Goal: Find specific page/section: Find specific page/section

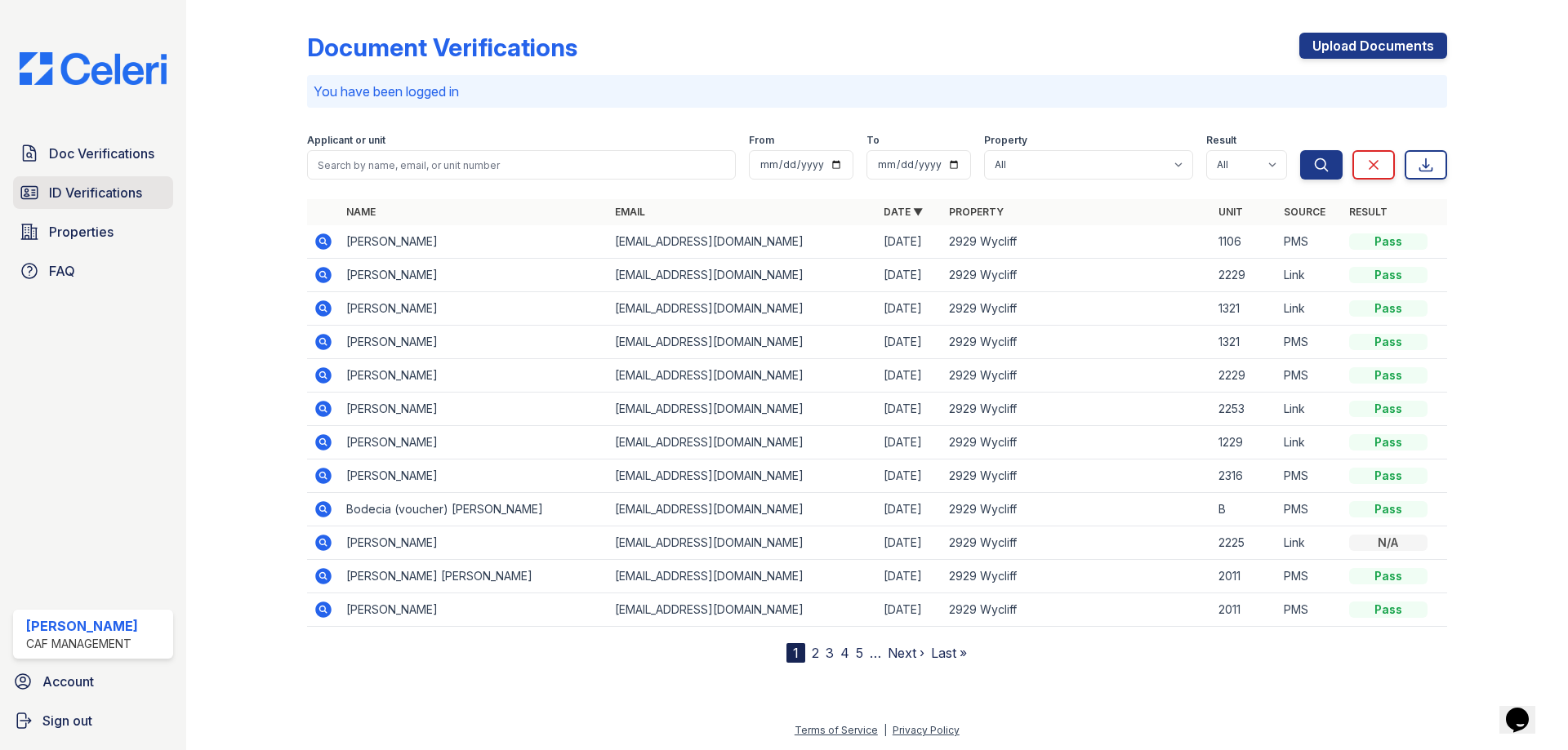
click at [94, 192] on span "ID Verifications" at bounding box center [96, 192] width 93 height 20
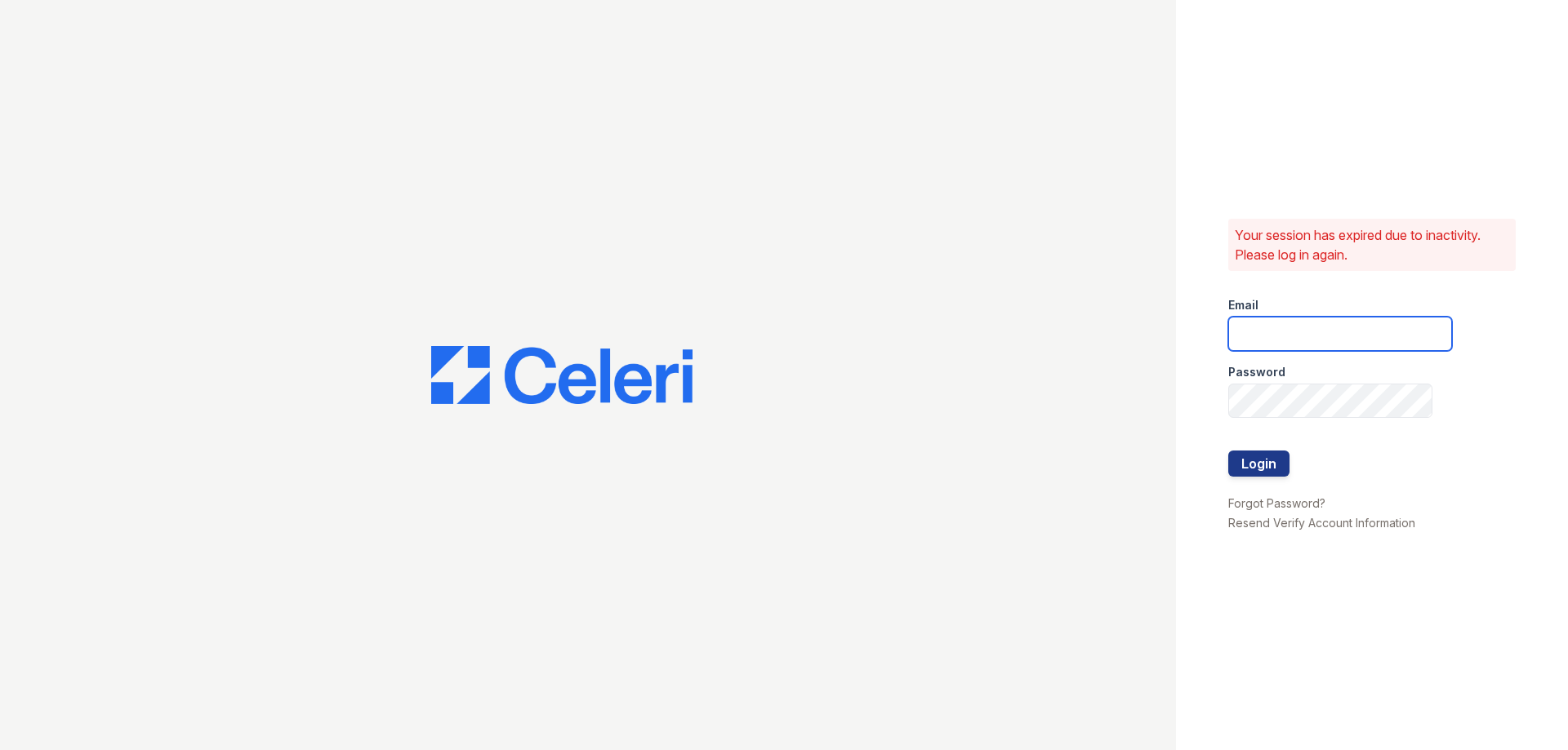
type input "walnutcreek1@cafmanagement.com"
click at [1259, 473] on button "Login" at bounding box center [1258, 463] width 61 height 26
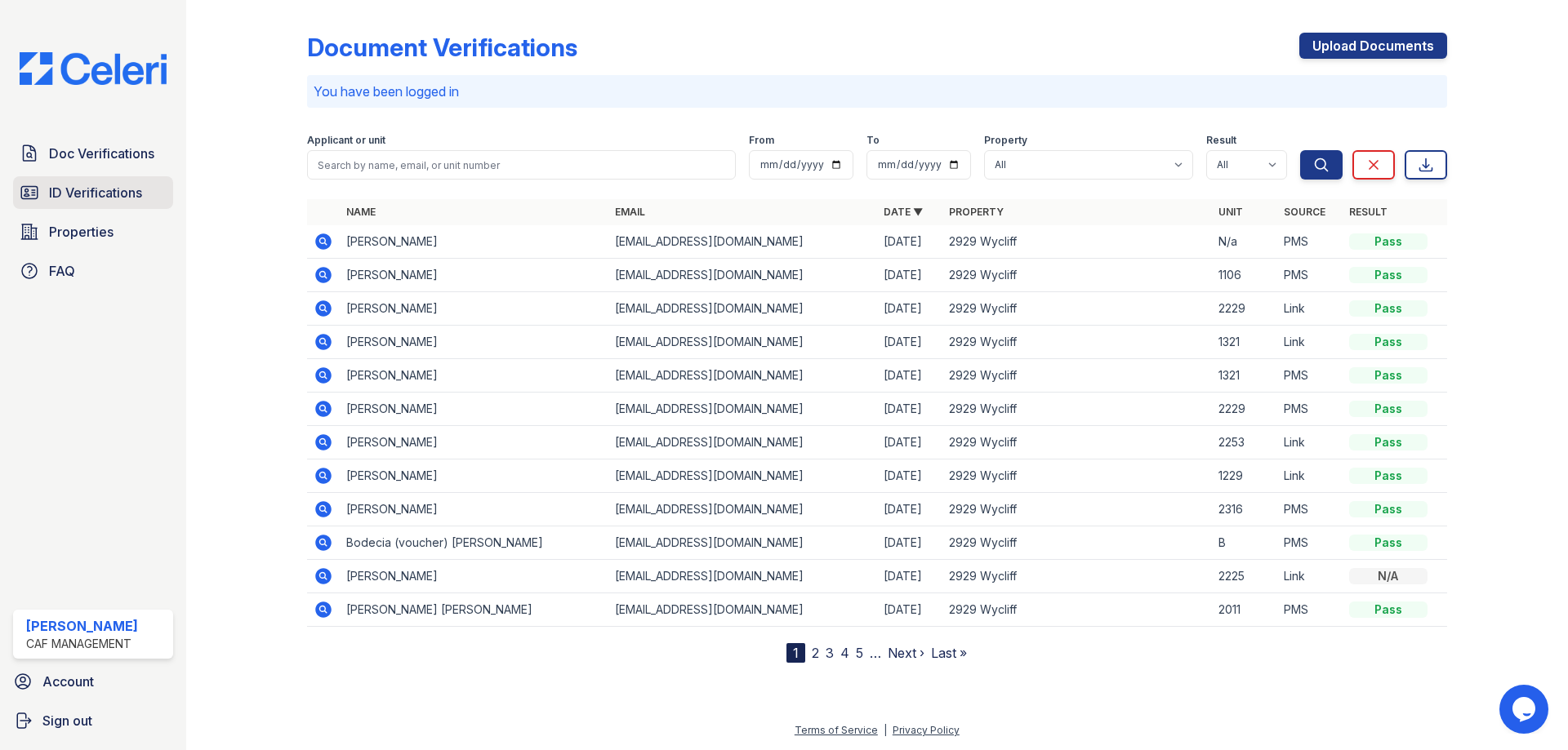
click at [119, 197] on span "ID Verifications" at bounding box center [96, 192] width 93 height 20
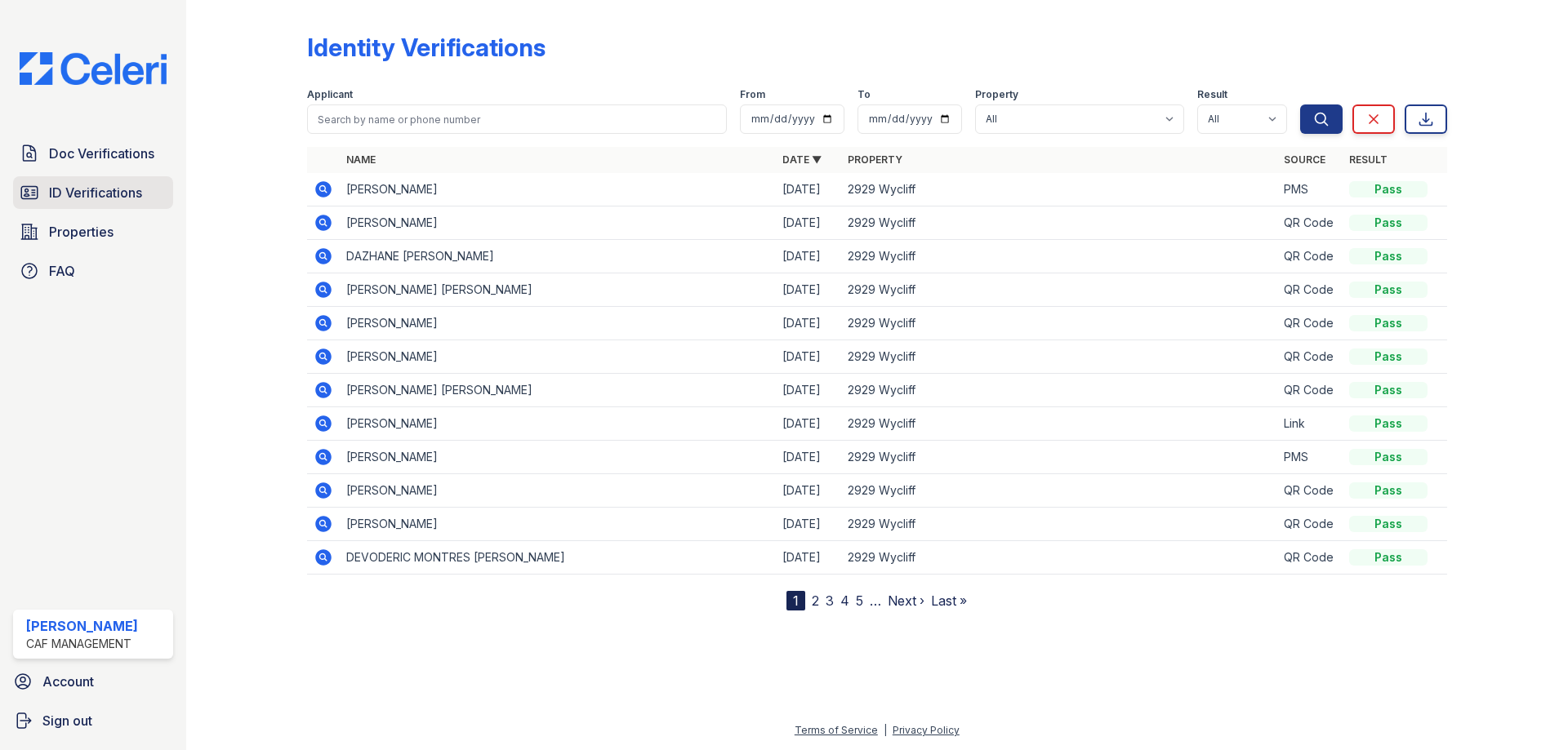
click at [95, 201] on span "ID Verifications" at bounding box center [96, 192] width 93 height 20
click at [66, 192] on span "ID Verifications" at bounding box center [96, 192] width 93 height 20
click at [106, 147] on span "Doc Verifications" at bounding box center [102, 154] width 106 height 20
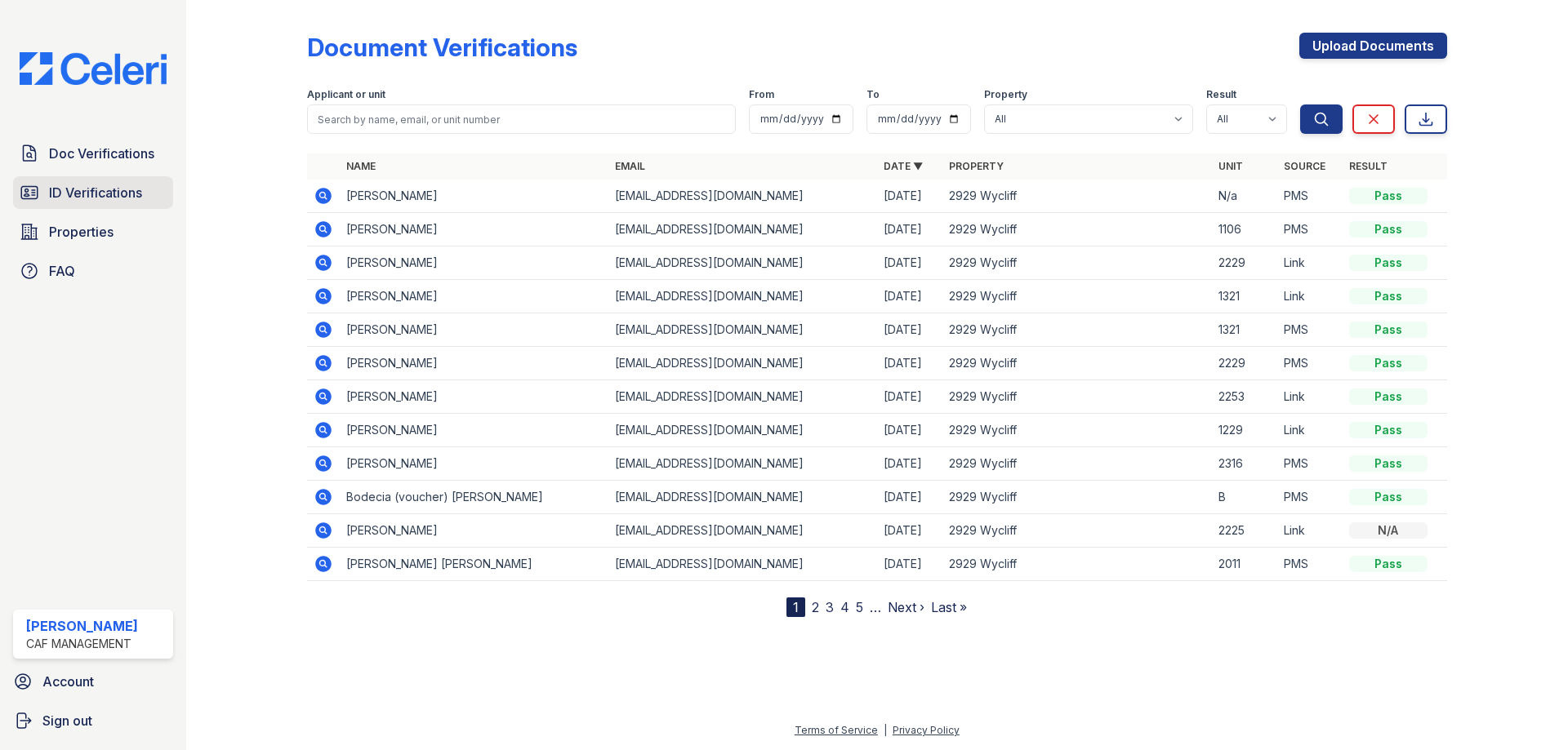
click at [112, 193] on span "ID Verifications" at bounding box center [96, 192] width 93 height 20
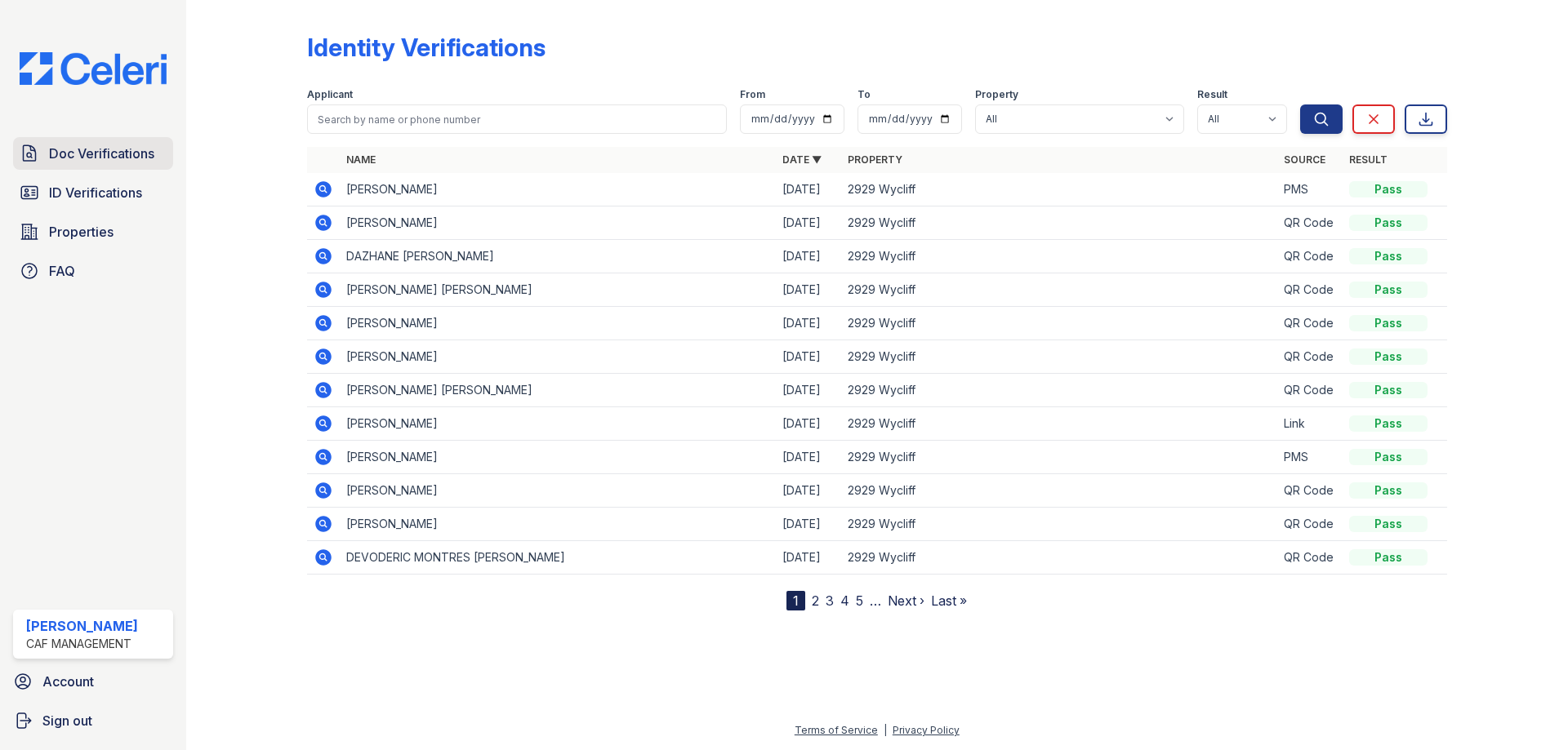
click at [121, 152] on span "Doc Verifications" at bounding box center [102, 154] width 106 height 20
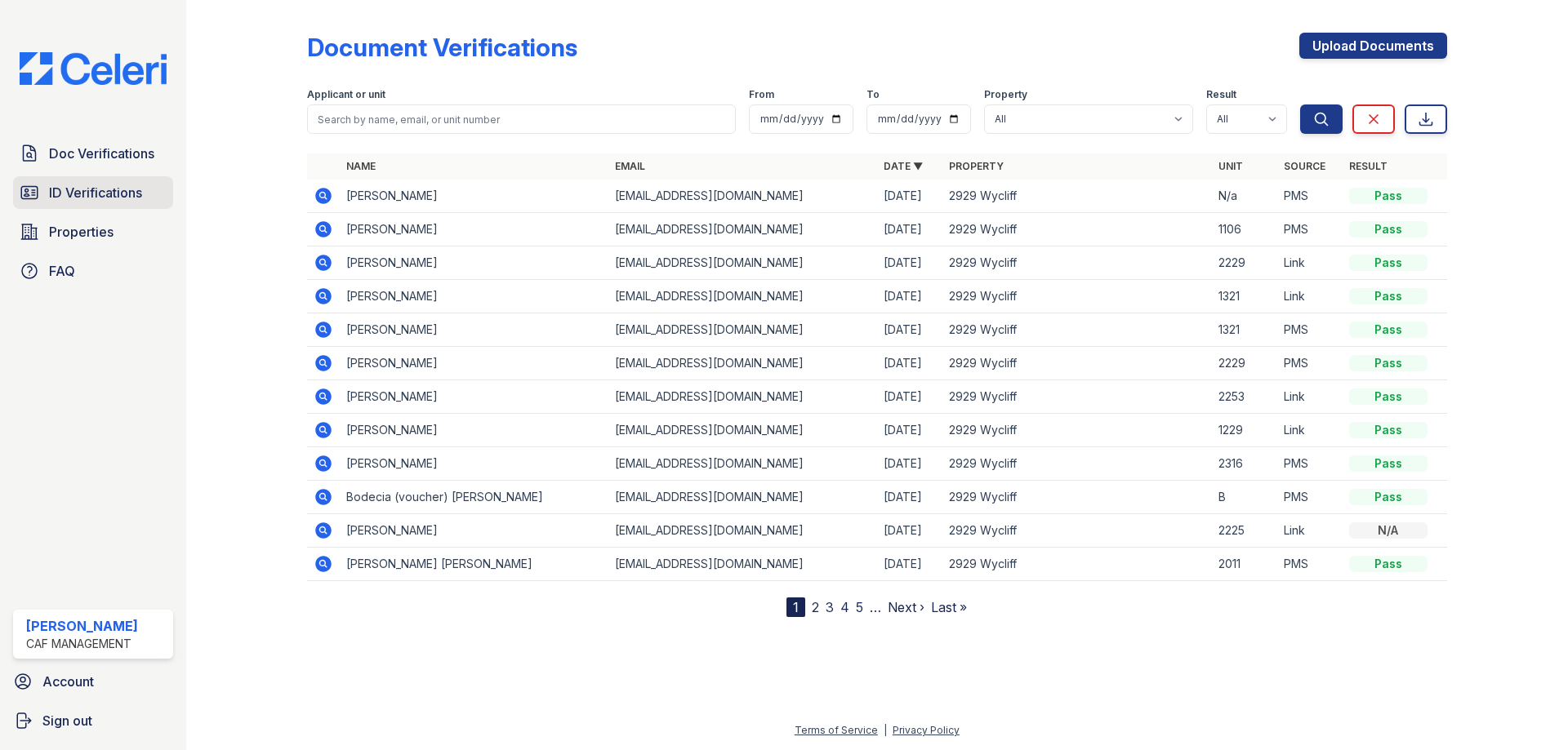
click at [125, 193] on span "ID Verifications" at bounding box center [96, 192] width 93 height 20
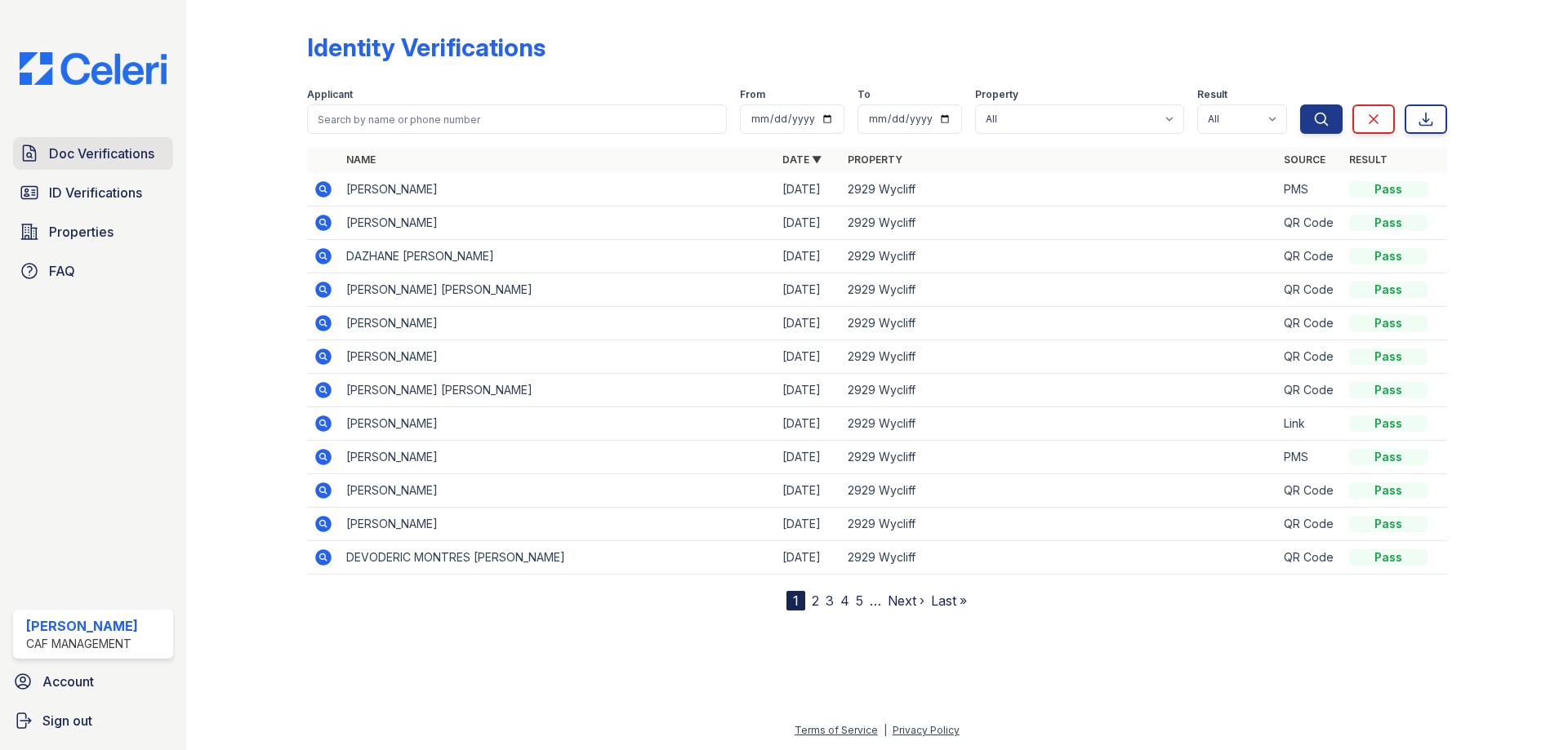
click at [132, 150] on span "Doc Verifications" at bounding box center [102, 154] width 106 height 20
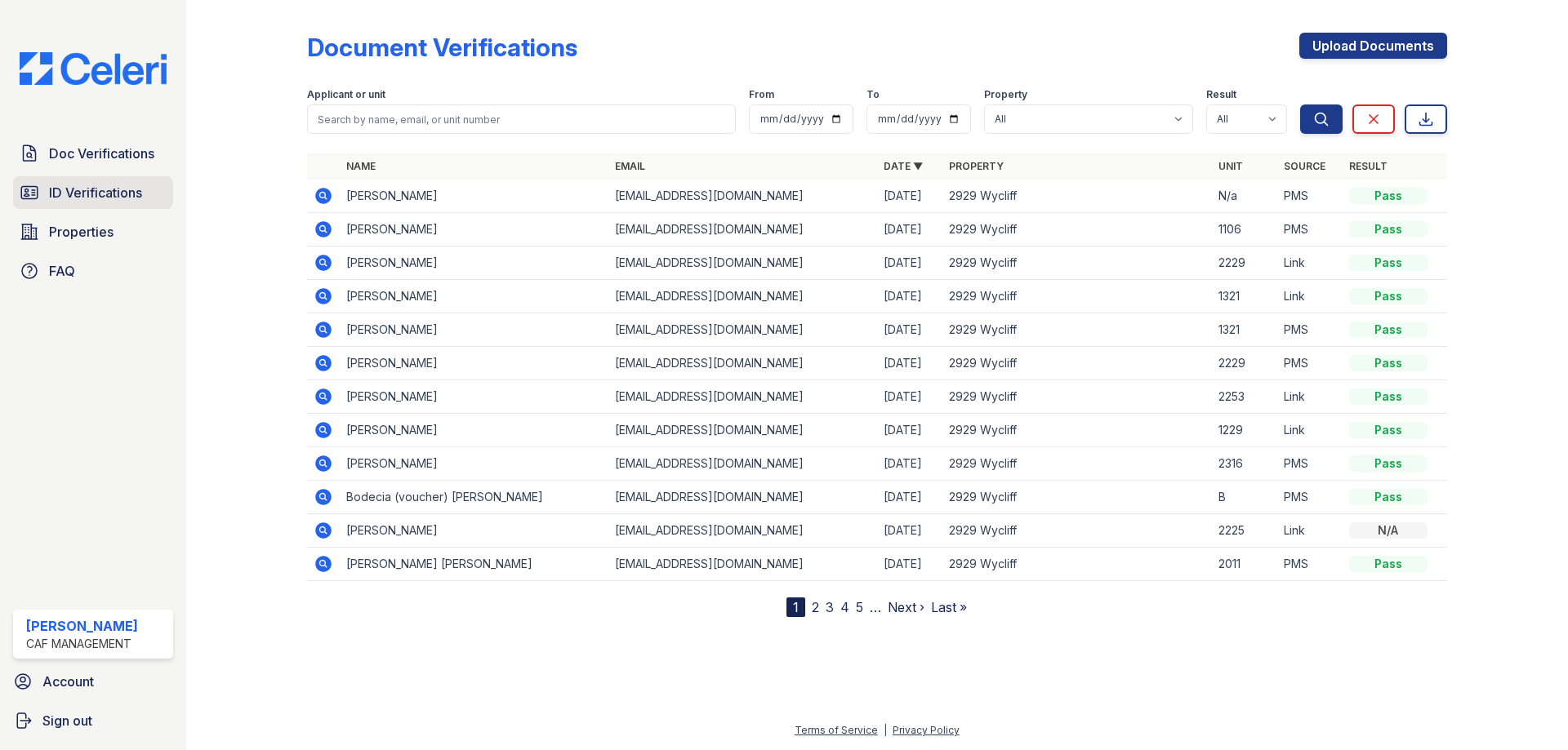
click at [147, 191] on link "ID Verifications" at bounding box center [93, 192] width 160 height 33
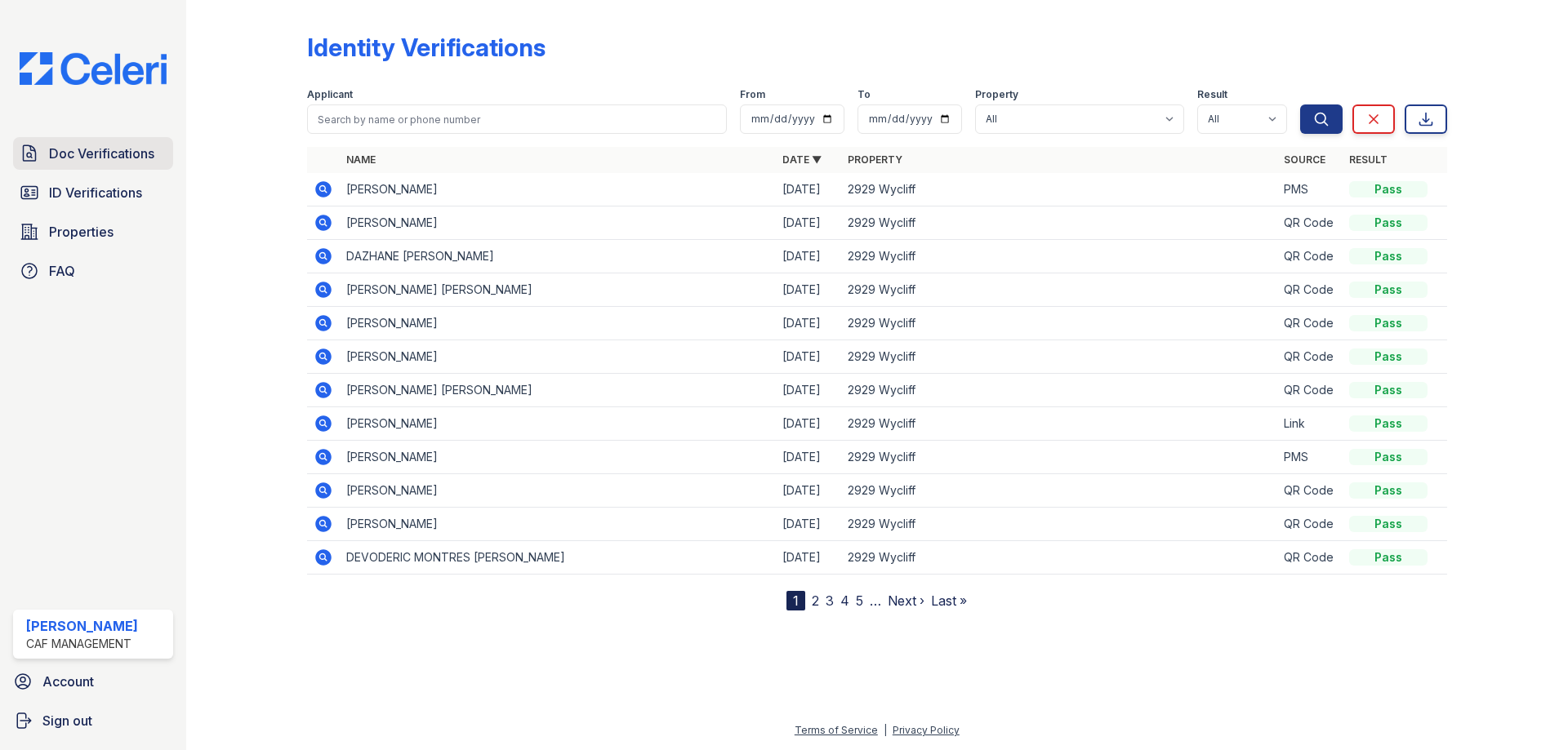
click at [146, 154] on span "Doc Verifications" at bounding box center [102, 154] width 106 height 20
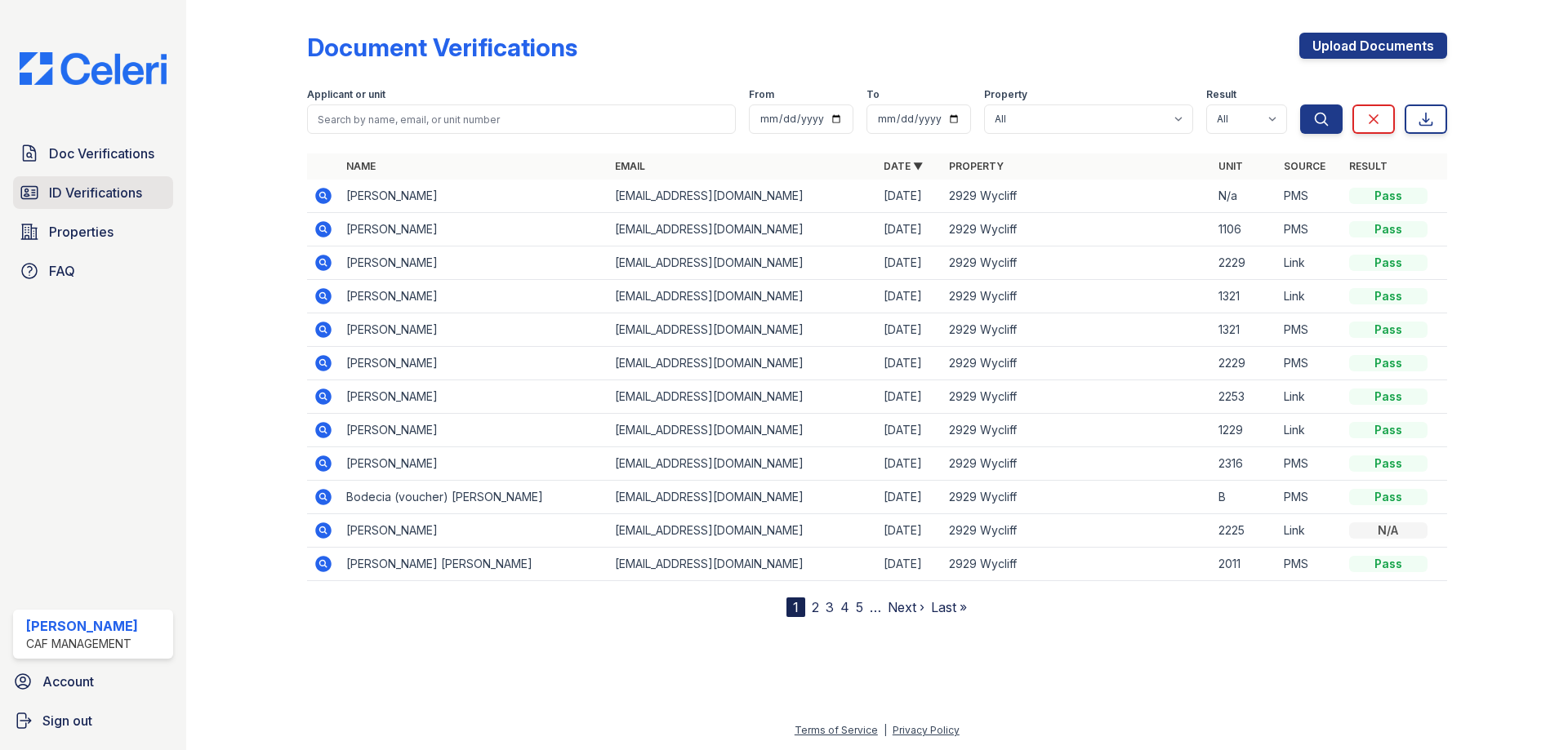
click at [145, 189] on link "ID Verifications" at bounding box center [93, 192] width 160 height 33
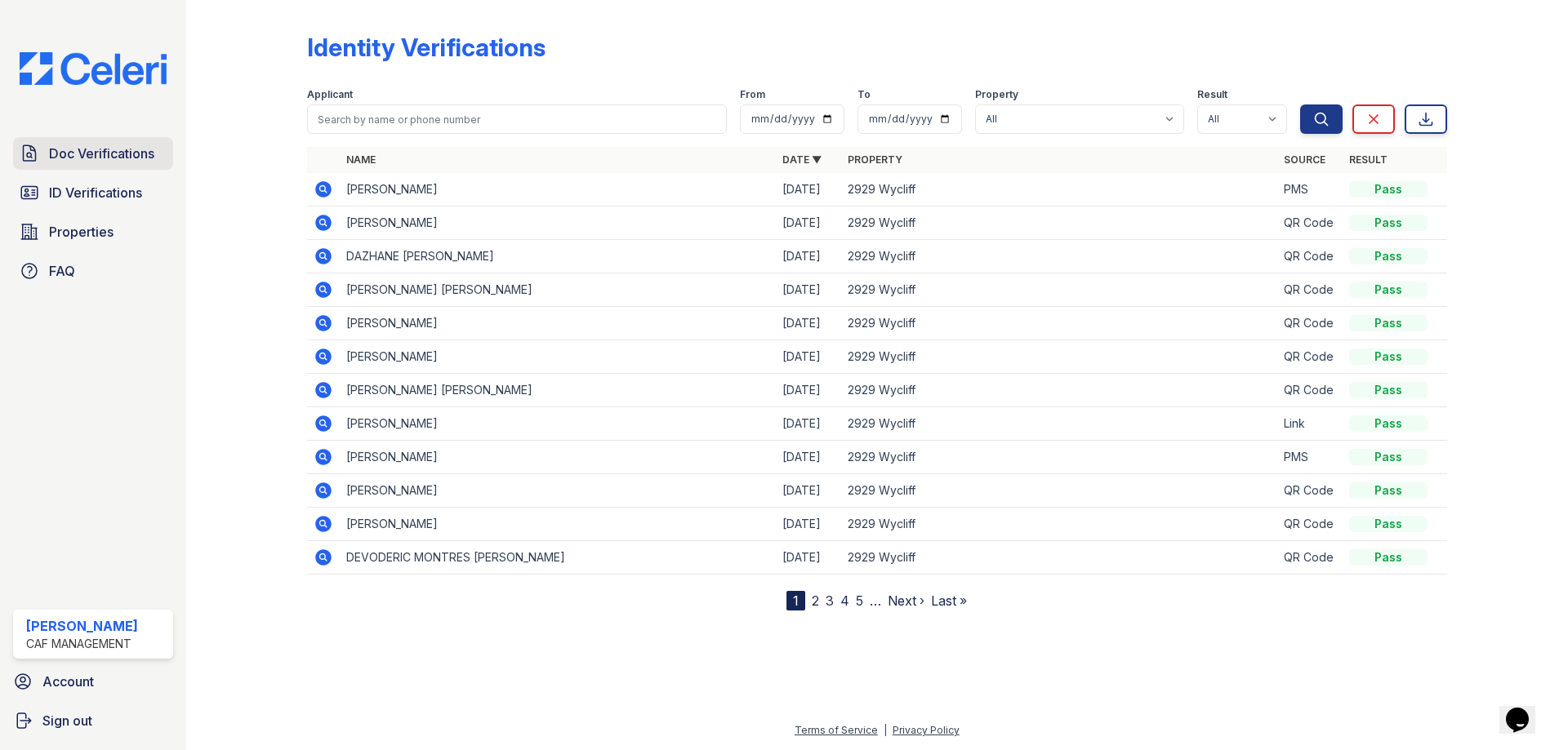
click at [71, 154] on span "Doc Verifications" at bounding box center [102, 154] width 106 height 20
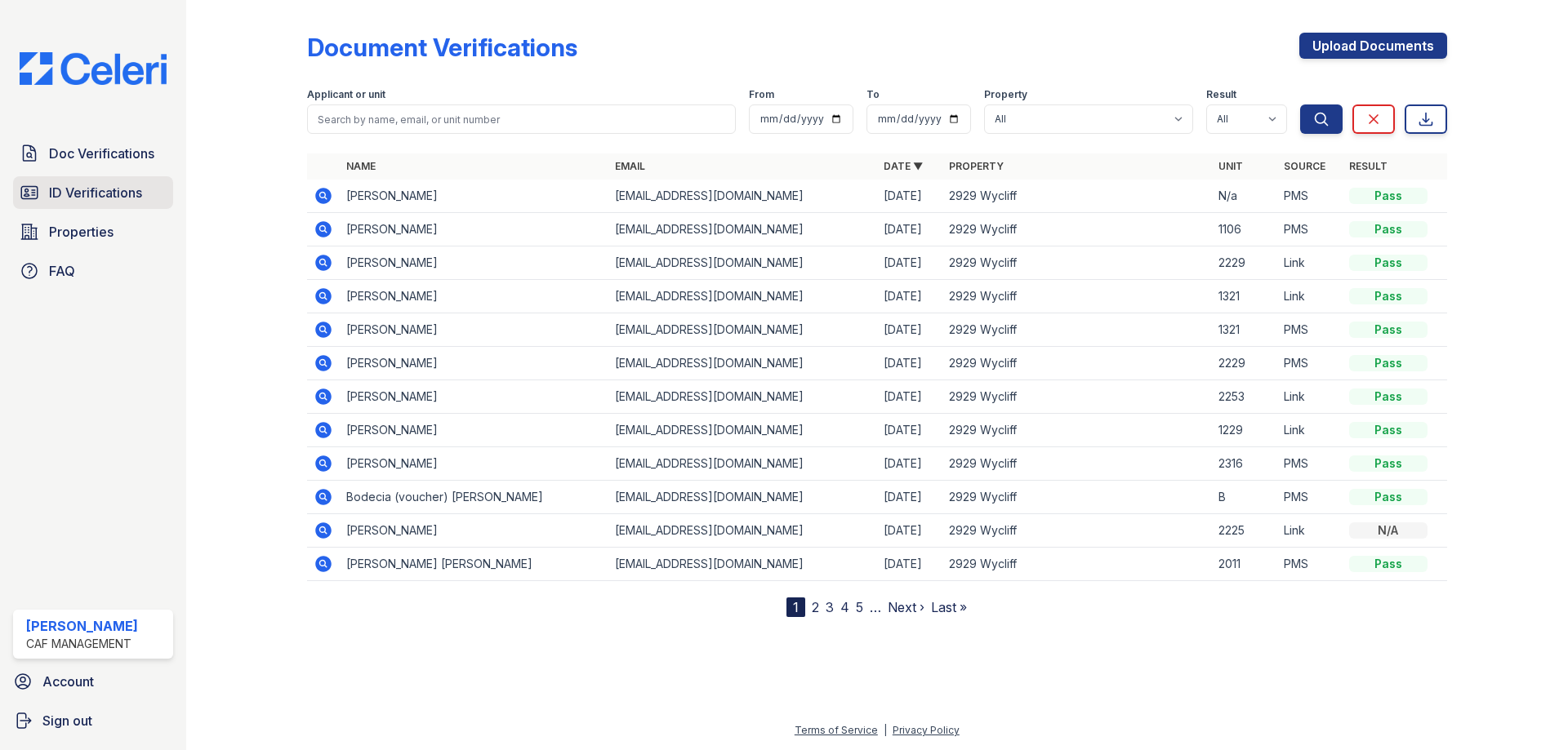
click at [116, 184] on span "ID Verifications" at bounding box center [96, 192] width 93 height 20
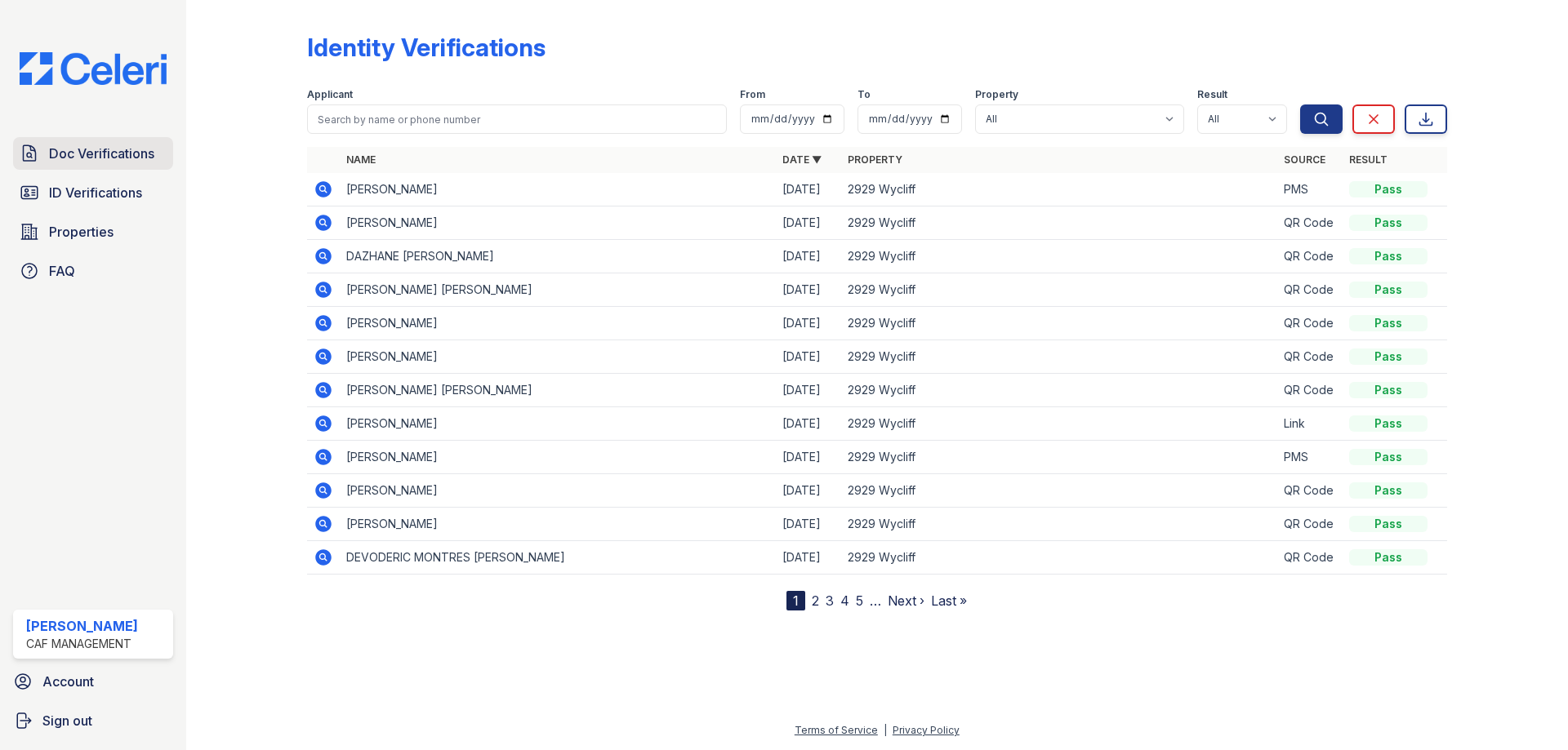
click at [94, 143] on link "Doc Verifications" at bounding box center [93, 153] width 160 height 33
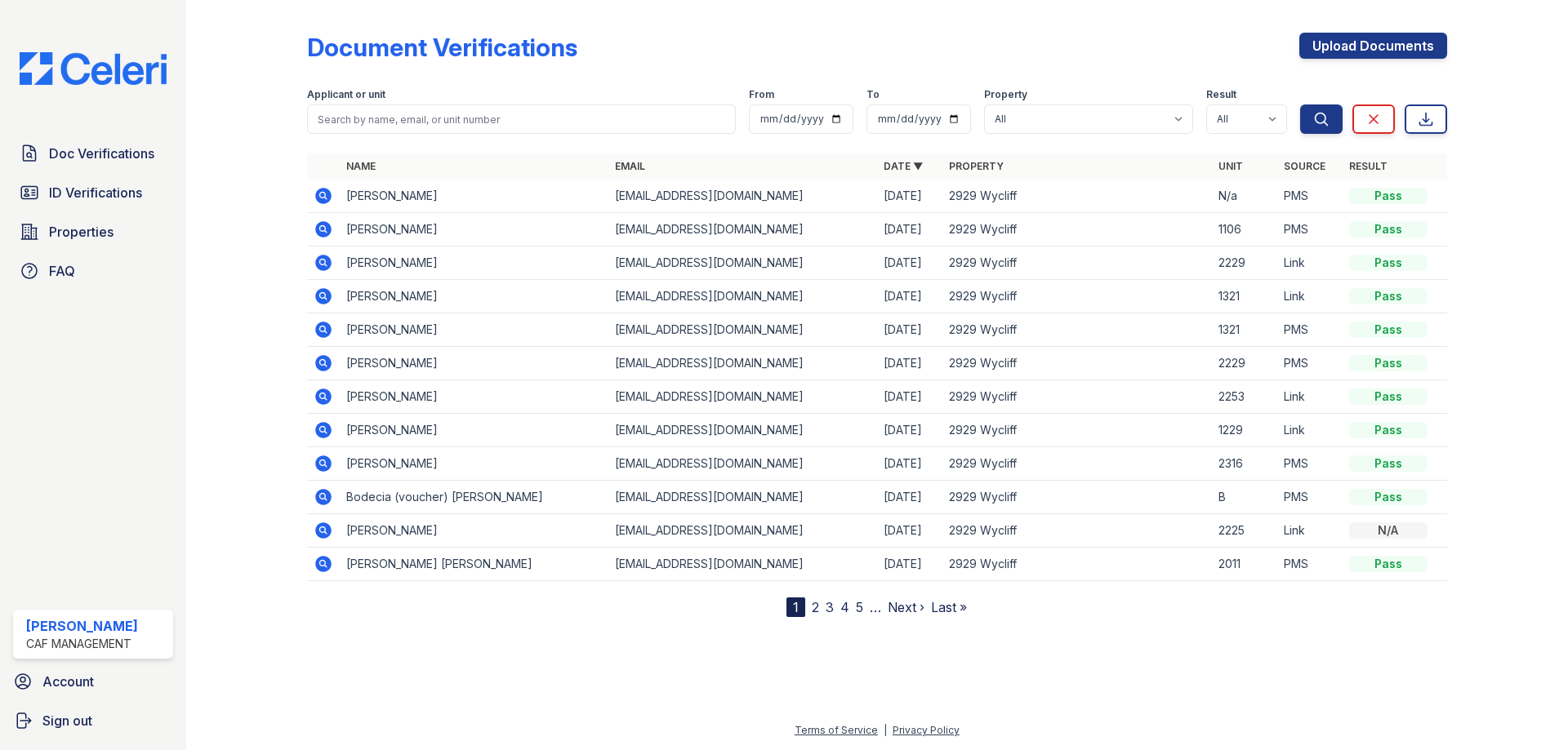
click at [118, 175] on div "Doc Verifications ID Verifications Properties FAQ" at bounding box center [94, 212] width 174 height 150
click at [118, 182] on link "ID Verifications" at bounding box center [93, 192] width 160 height 33
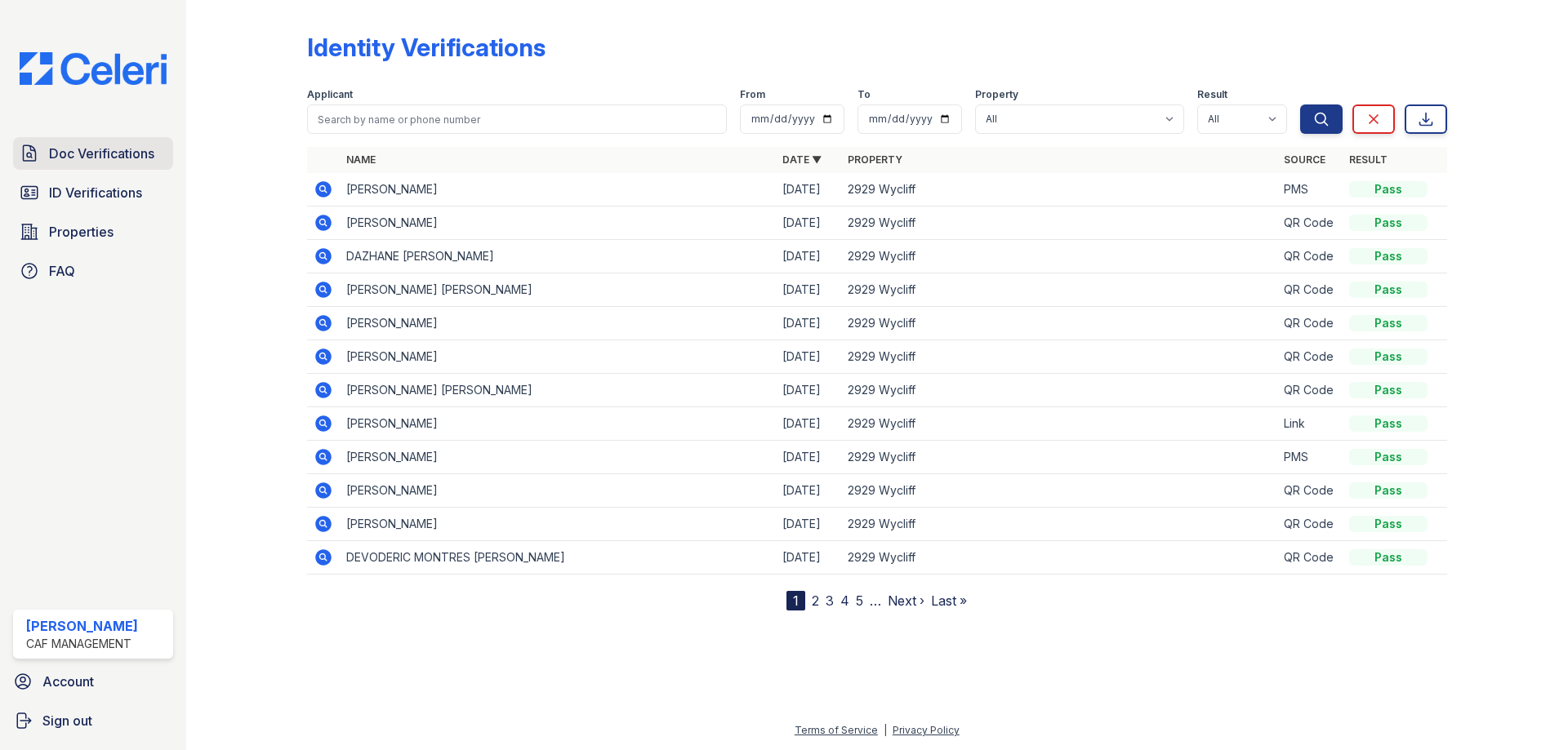
click at [106, 149] on span "Doc Verifications" at bounding box center [102, 154] width 106 height 20
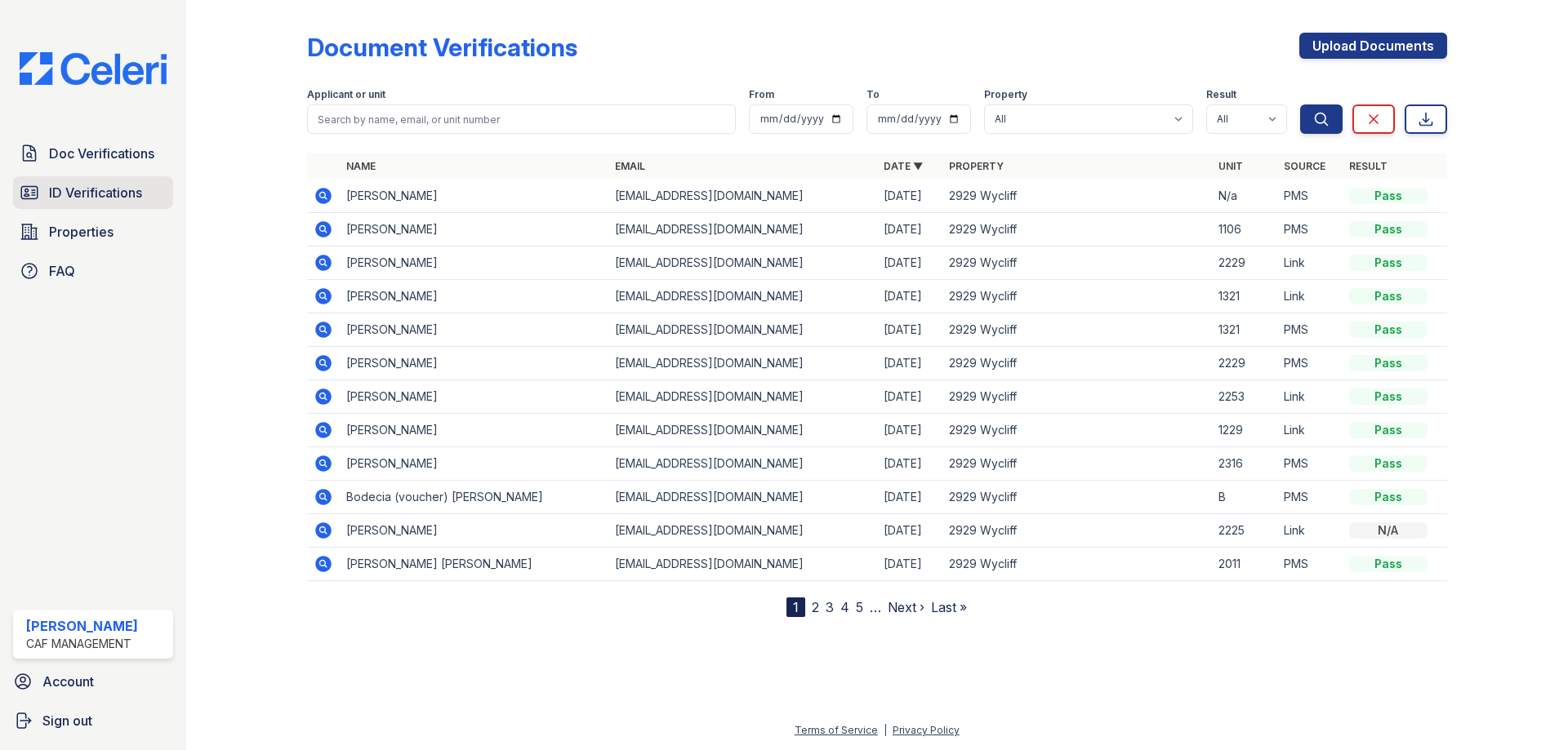
click at [84, 195] on span "ID Verifications" at bounding box center [96, 192] width 93 height 20
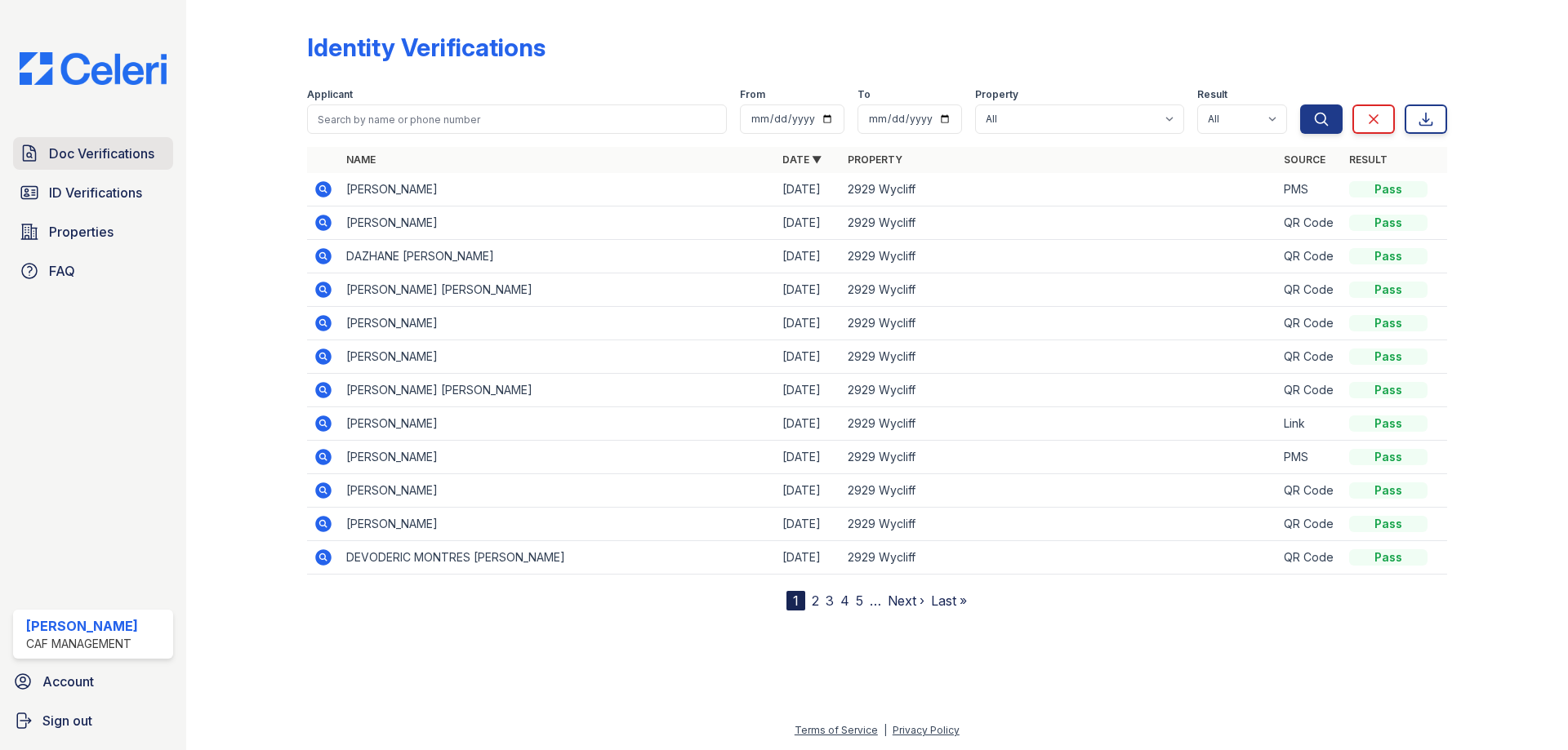
click at [94, 156] on span "Doc Verifications" at bounding box center [102, 154] width 106 height 20
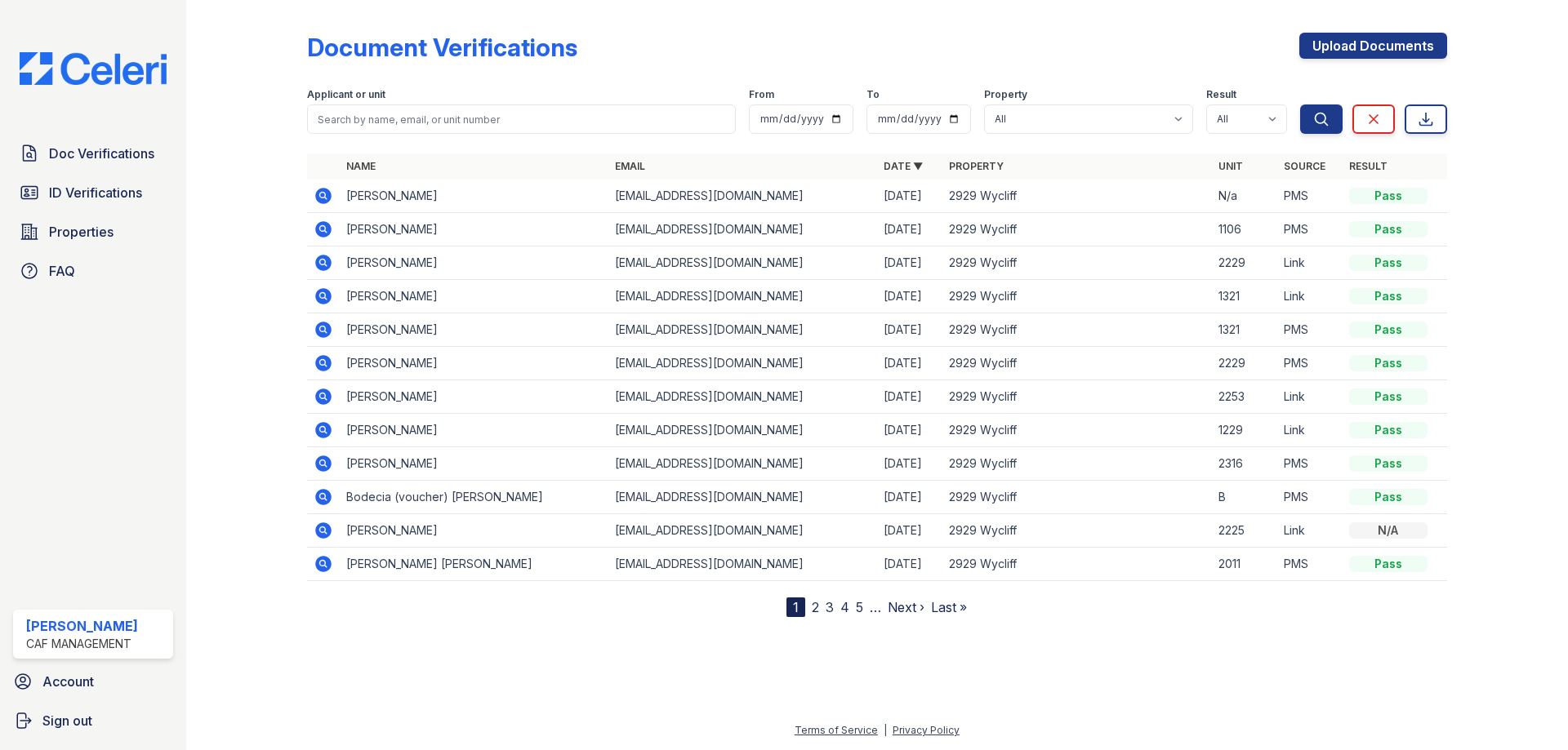
click at [105, 211] on div "Doc Verifications ID Verifications Properties FAQ" at bounding box center [94, 212] width 174 height 150
click at [128, 178] on link "ID Verifications" at bounding box center [93, 192] width 160 height 33
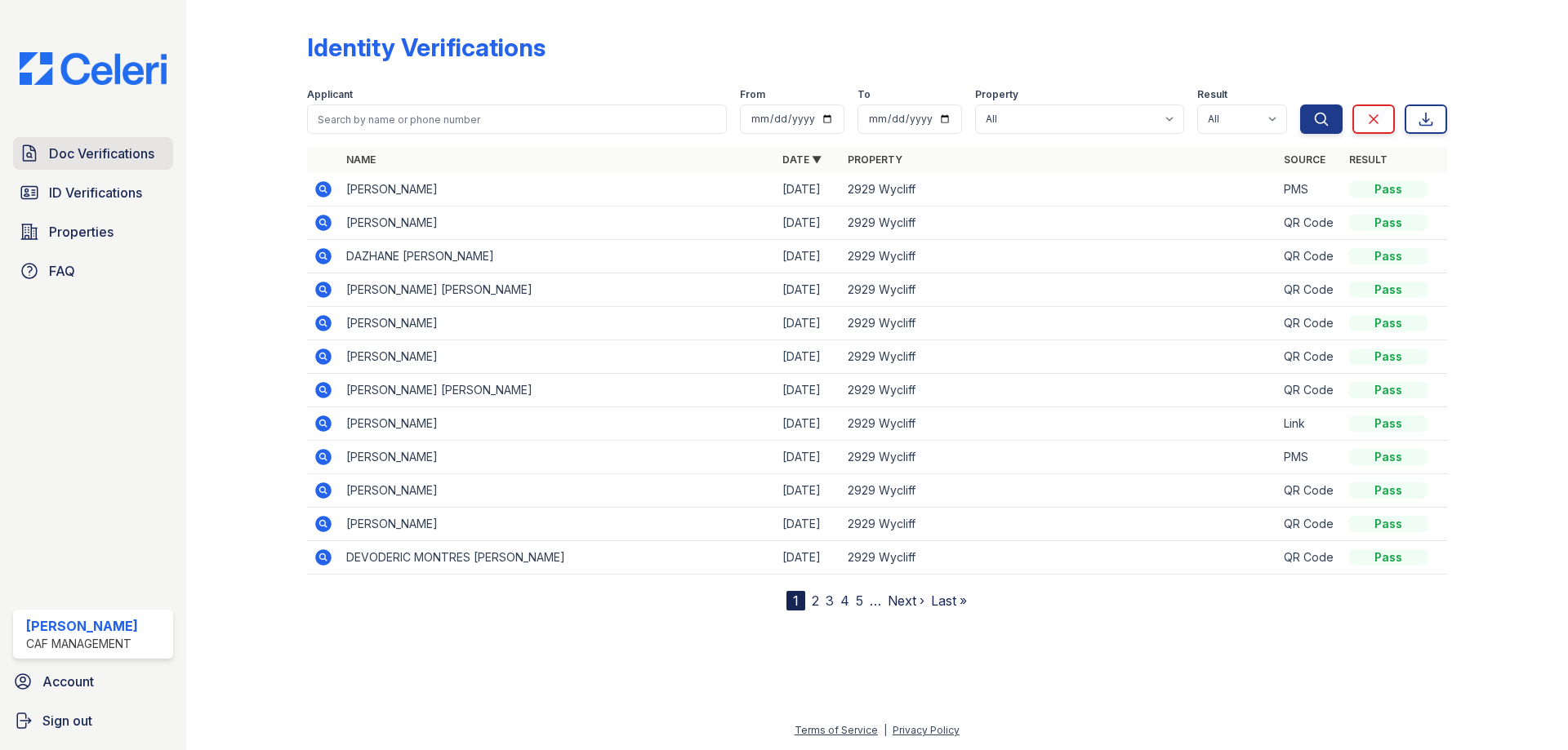
click at [104, 159] on span "Doc Verifications" at bounding box center [102, 154] width 106 height 20
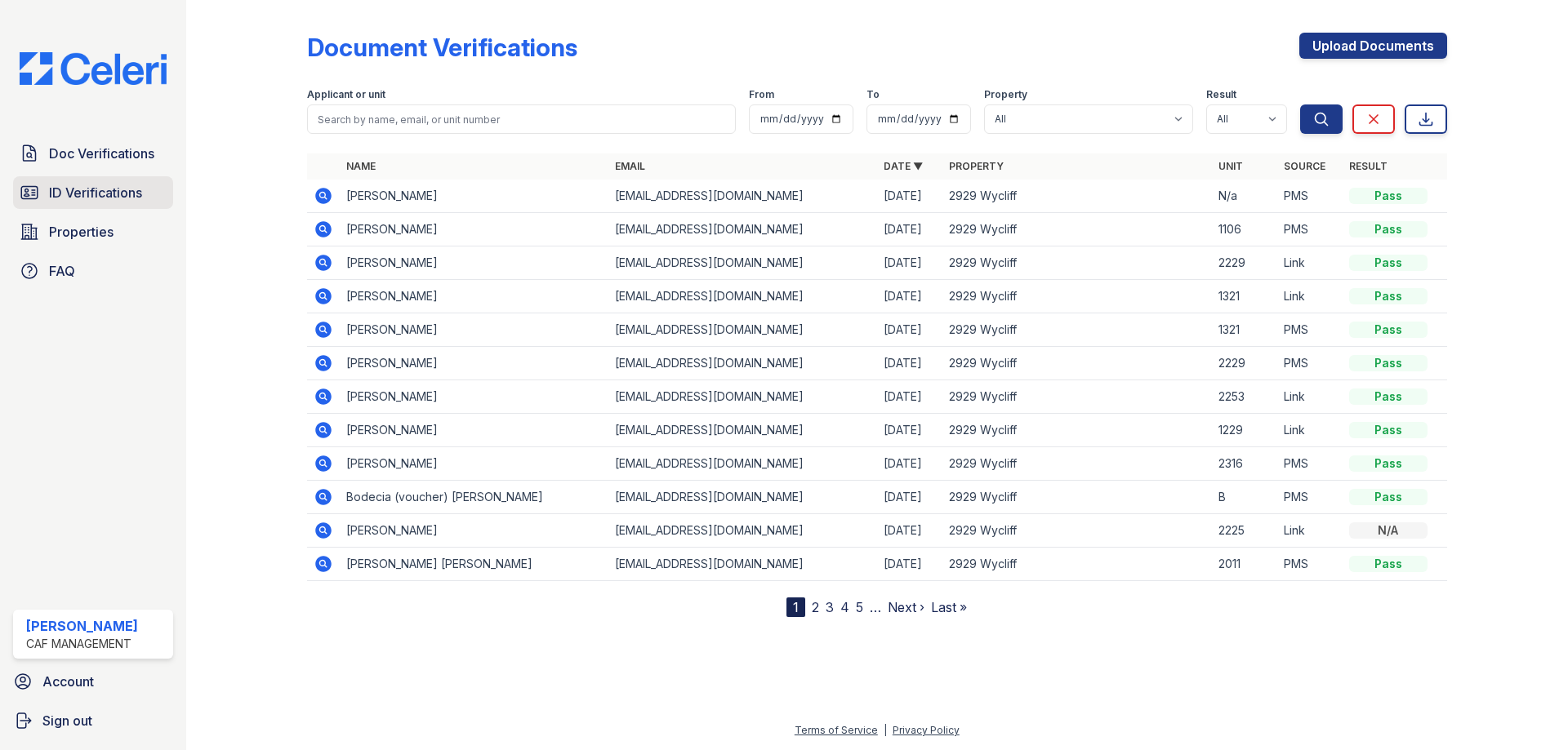
click at [122, 195] on span "ID Verifications" at bounding box center [96, 192] width 93 height 20
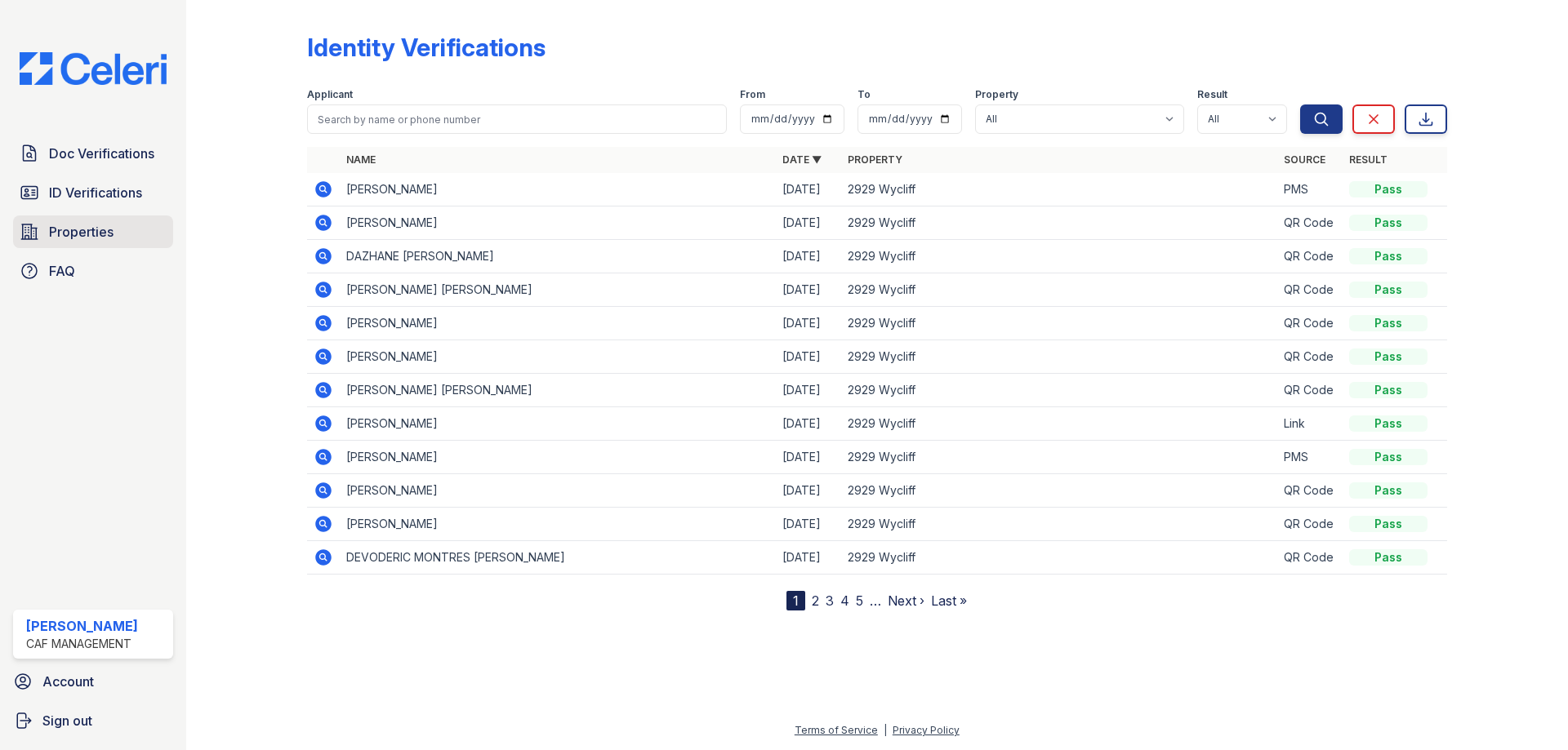
click at [106, 232] on span "Properties" at bounding box center [81, 232] width 64 height 20
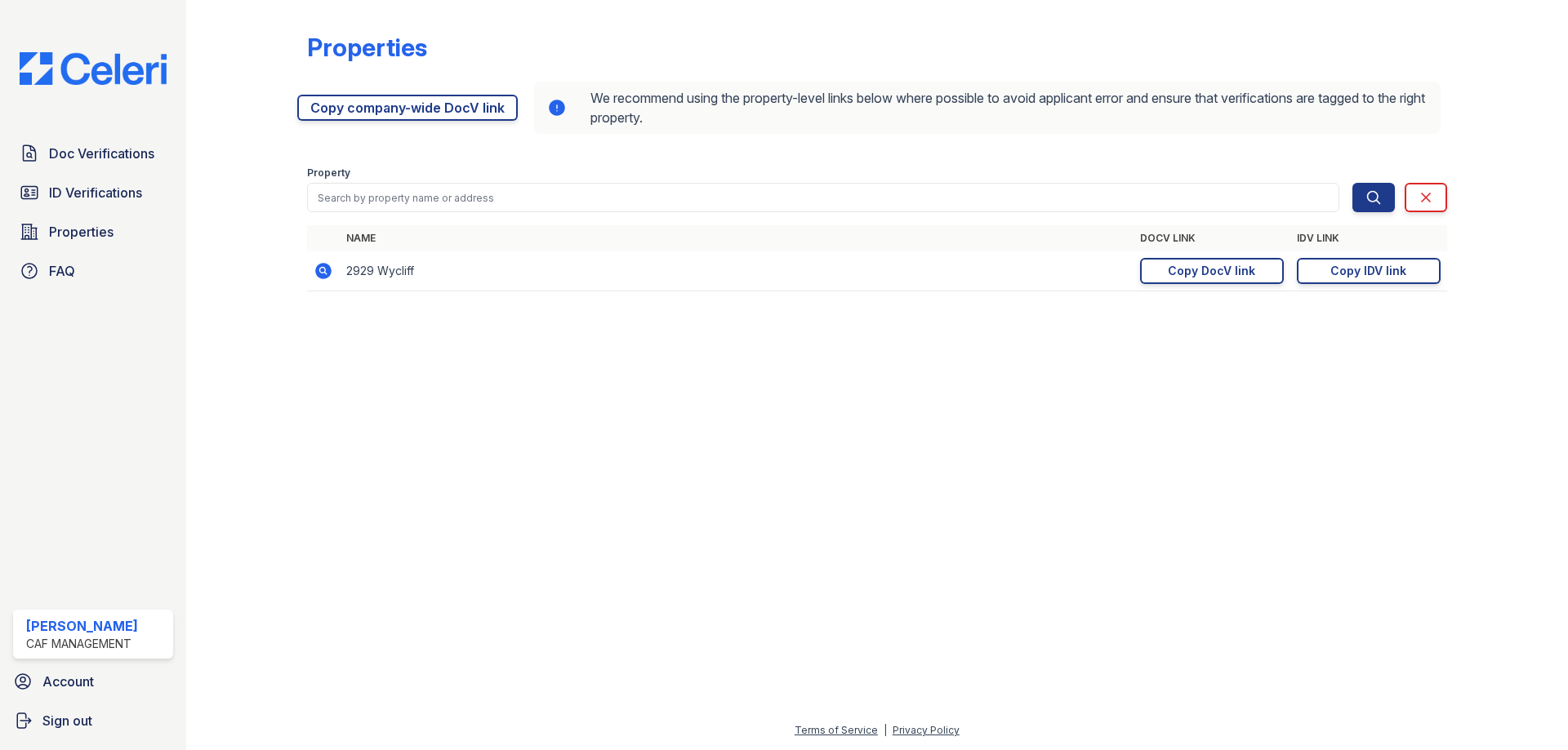
drag, startPoint x: 349, startPoint y: 276, endPoint x: 297, endPoint y: 280, distance: 52.2
click at [347, 276] on td "2929 Wycliff" at bounding box center [736, 271] width 794 height 40
click at [325, 268] on icon at bounding box center [323, 271] width 20 height 20
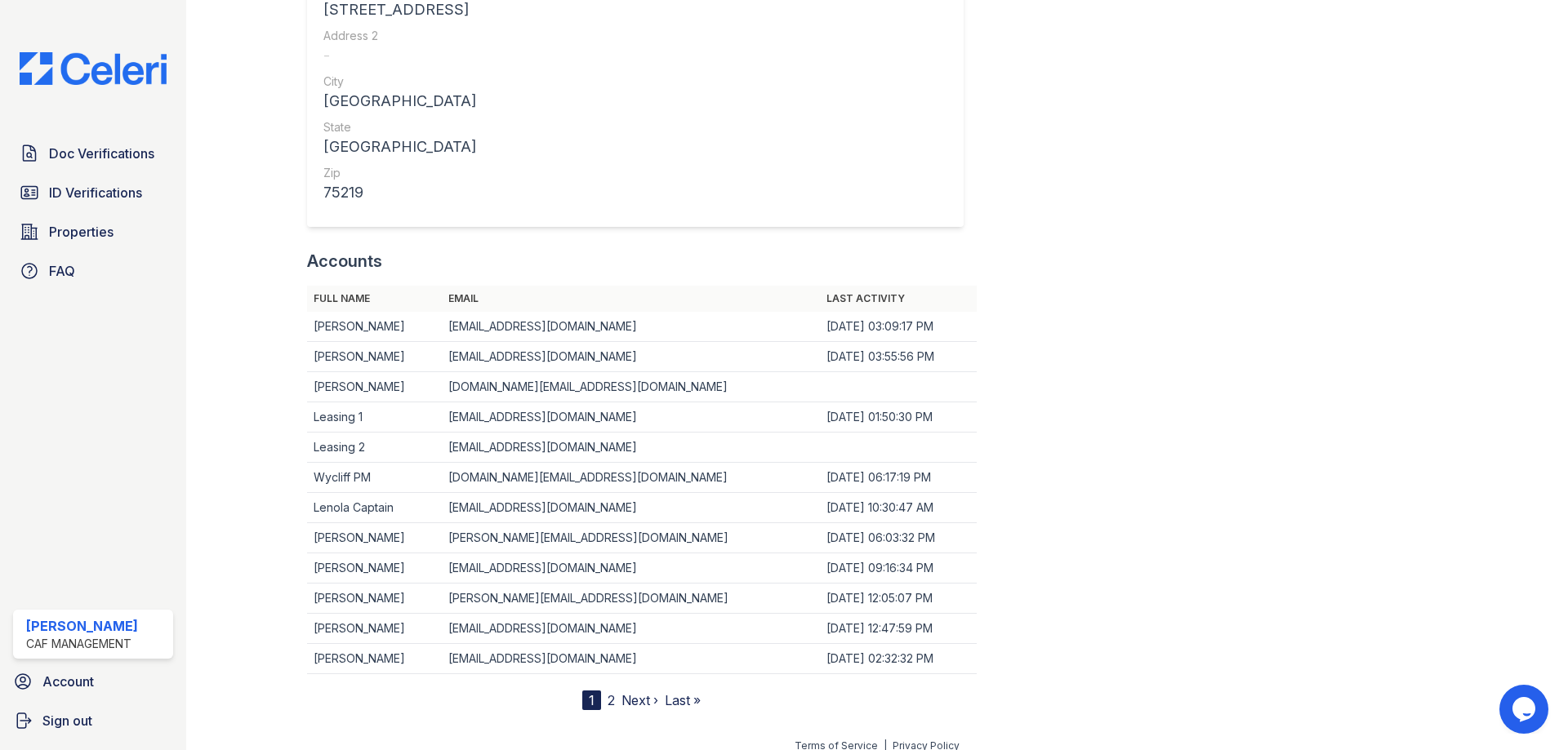
scroll to position [861, 0]
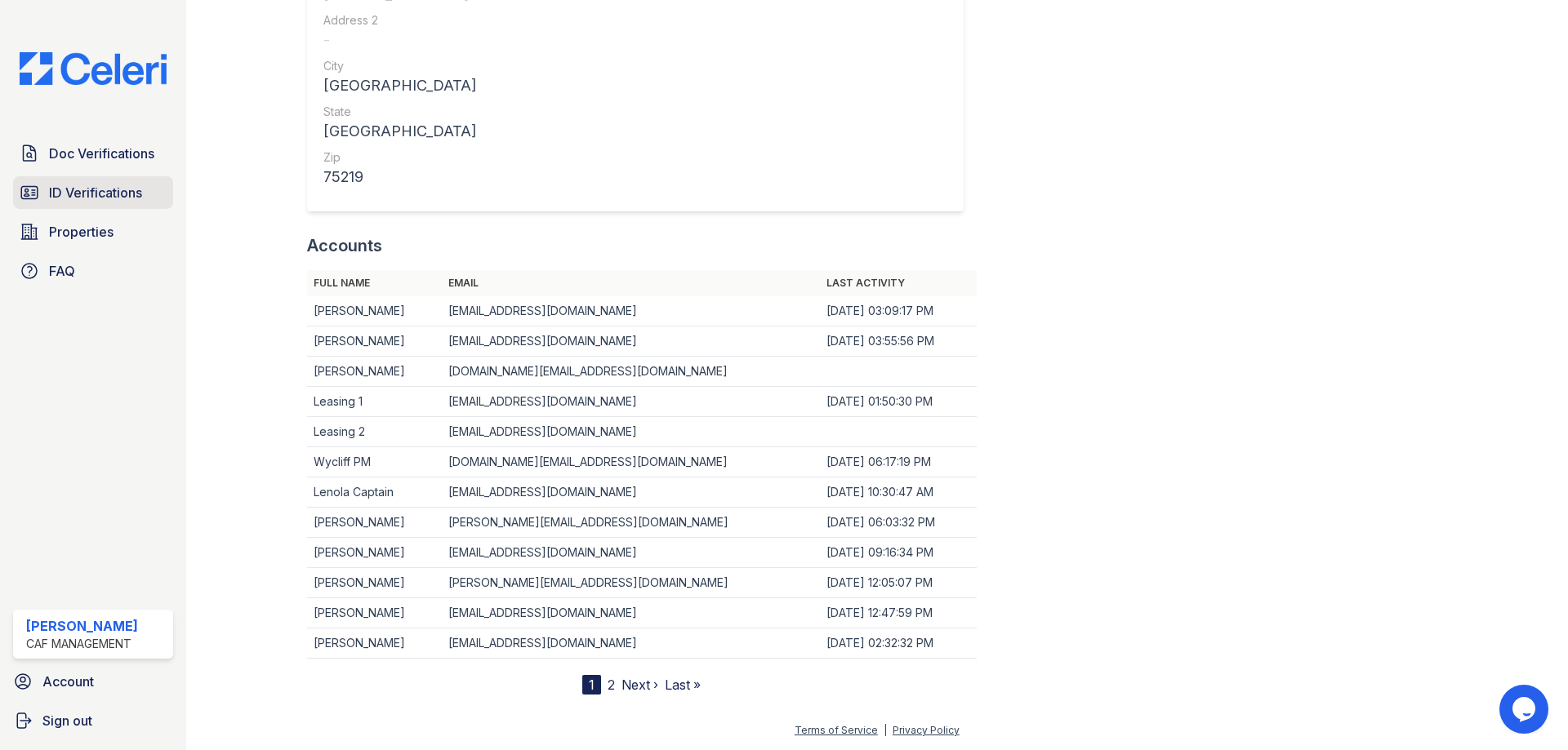
click at [104, 196] on span "ID Verifications" at bounding box center [96, 192] width 93 height 20
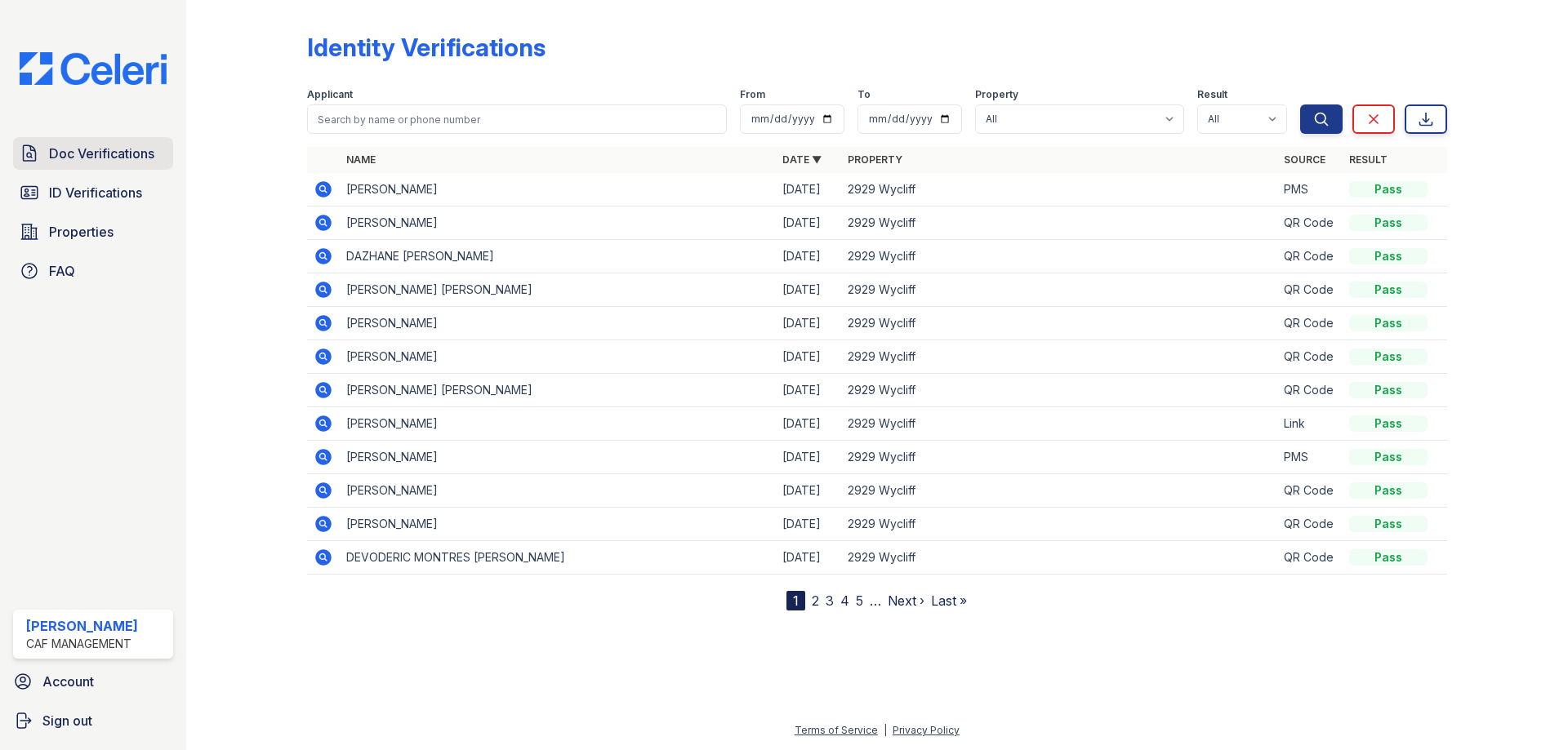
click at [96, 150] on span "Doc Verifications" at bounding box center [102, 154] width 106 height 20
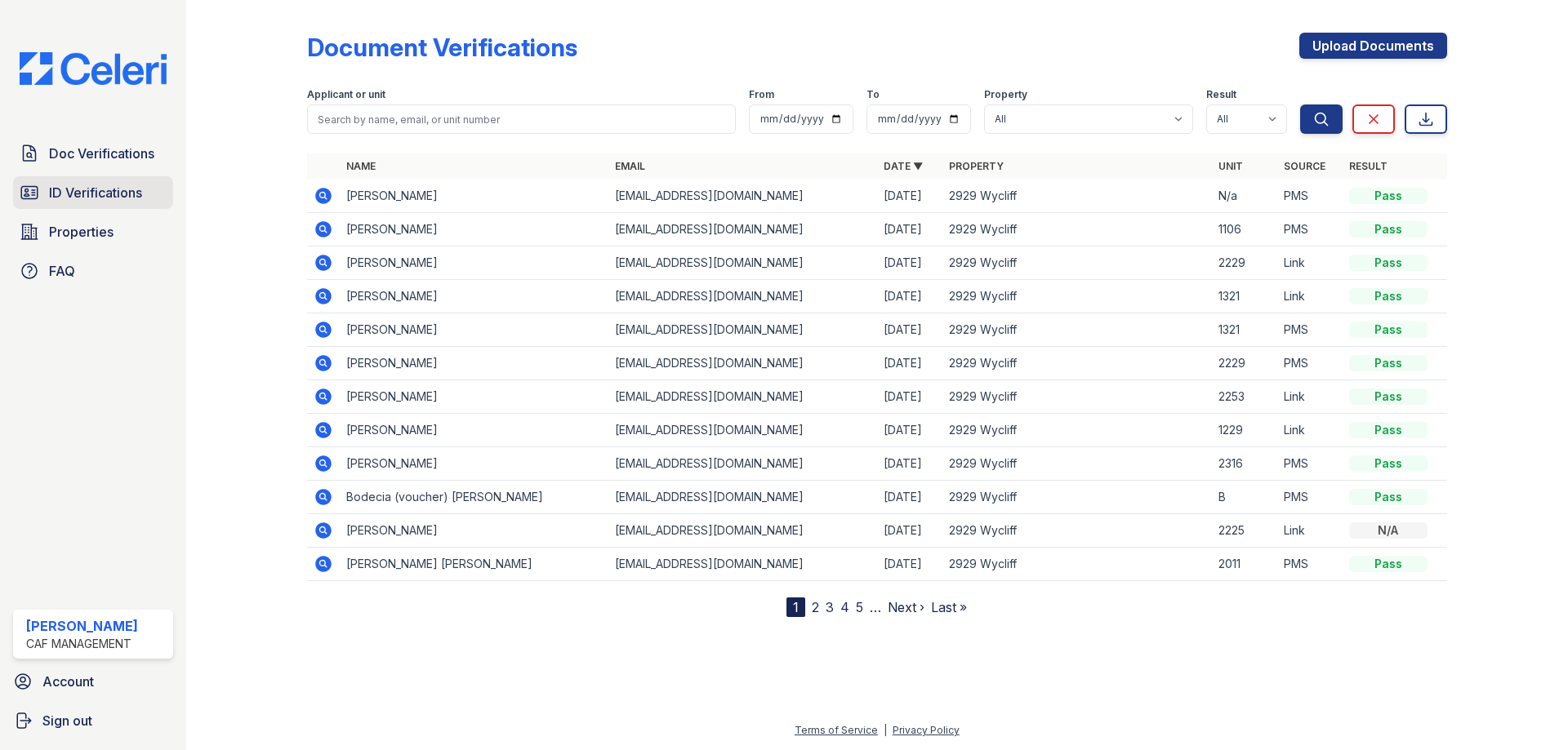
click at [105, 195] on span "ID Verifications" at bounding box center [96, 192] width 93 height 20
